Goal: Transaction & Acquisition: Book appointment/travel/reservation

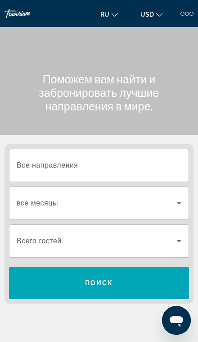
click at [25, 198] on span "Search widget" at bounding box center [97, 203] width 160 height 11
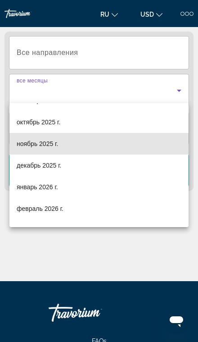
scroll to position [42, 0]
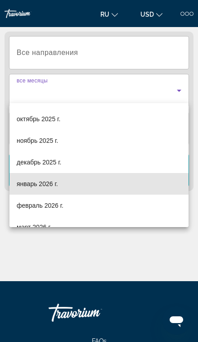
click at [35, 190] on mat-option "январь 2026 г." at bounding box center [98, 184] width 179 height 22
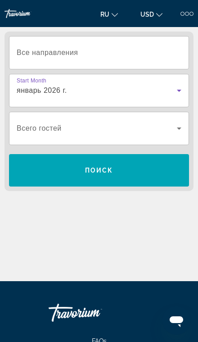
click at [18, 123] on span "Search widget" at bounding box center [97, 128] width 160 height 11
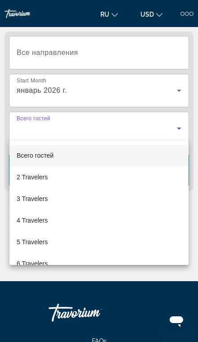
click at [29, 222] on span "4 Travelers" at bounding box center [32, 220] width 31 height 11
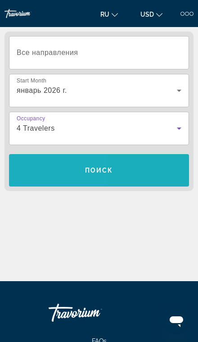
click at [34, 165] on span "Search widget" at bounding box center [99, 171] width 180 height 22
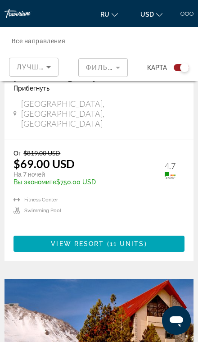
scroll to position [3640, 0]
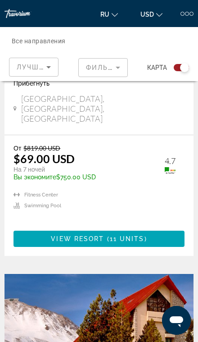
click at [17, 274] on img "Main content" at bounding box center [99, 346] width 189 height 144
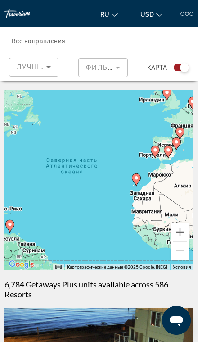
click at [20, 68] on span "Лучшие предложения" at bounding box center [65, 67] width 96 height 7
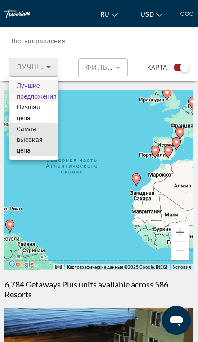
click at [31, 146] on span "Самая высокая цена" at bounding box center [34, 139] width 34 height 32
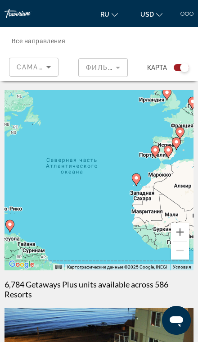
click at [101, 77] on mat-form-field "Фильтры" at bounding box center [103, 67] width 50 height 19
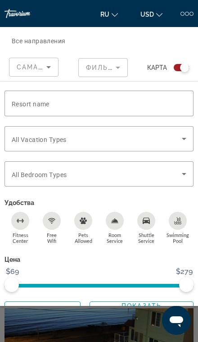
click at [20, 102] on span "Resort name" at bounding box center [31, 103] width 38 height 7
click at [20, 102] on input "Resort name" at bounding box center [99, 103] width 175 height 11
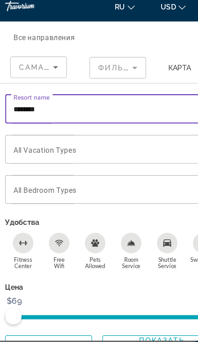
type input "********"
click at [116, 133] on span "Search widget" at bounding box center [97, 138] width 170 height 11
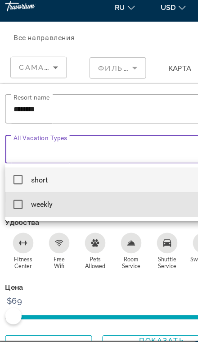
click at [20, 181] on mat-option "weekly" at bounding box center [99, 187] width 189 height 22
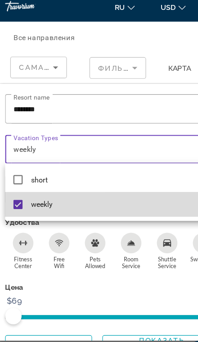
click at [43, 182] on span "weekly" at bounding box center [36, 187] width 19 height 11
click at [23, 182] on mat-option "weekly" at bounding box center [99, 187] width 189 height 22
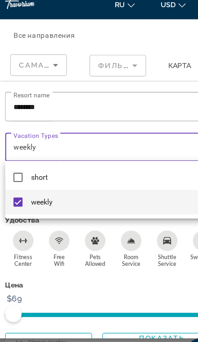
scroll to position [280, 0]
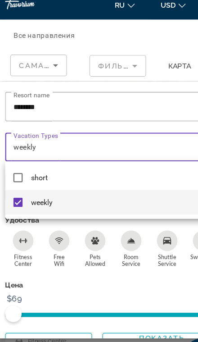
click at [135, 297] on div at bounding box center [99, 171] width 198 height 342
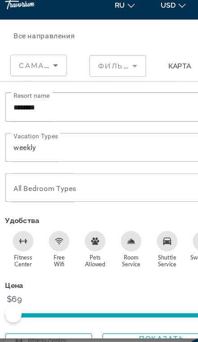
click at [133, 302] on span "Показать результаты" at bounding box center [142, 309] width 50 height 14
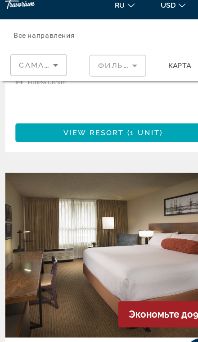
scroll to position [4096, 0]
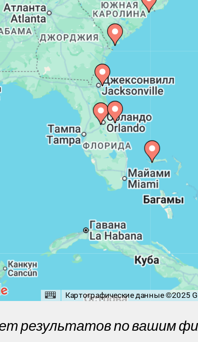
click at [82, 103] on div "Чтобы активировать перетаскивание с помощью клавиатуры, нажмите Alt + Ввод. Пос…" at bounding box center [99, 180] width 189 height 180
click at [83, 102] on div "Чтобы активировать перетаскивание с помощью клавиатуры, нажмите Alt + Ввод. Пос…" at bounding box center [99, 180] width 189 height 180
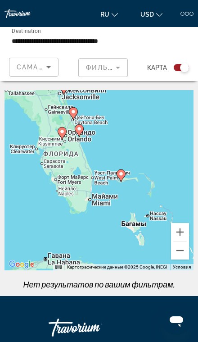
click at [114, 196] on div "Чтобы активировать перетаскивание с помощью клавиатуры, нажмите Alt + Ввод. Пос…" at bounding box center [99, 180] width 189 height 180
click at [95, 197] on div "Чтобы активировать перетаскивание с помощью клавиатуры, нажмите Alt + Ввод. Пос…" at bounding box center [99, 180] width 189 height 180
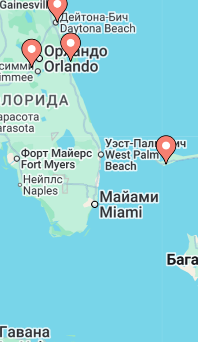
click at [45, 90] on div "Чтобы активировать перетаскивание с помощью клавиатуры, нажмите Alt + Ввод. Пос…" at bounding box center [99, 180] width 189 height 180
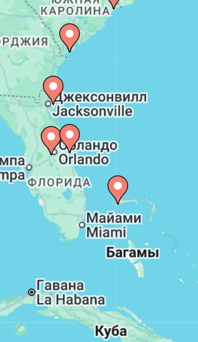
type input "**********"
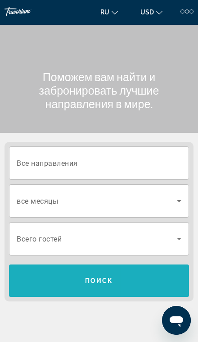
scroll to position [3, 0]
